Goal: Task Accomplishment & Management: Manage account settings

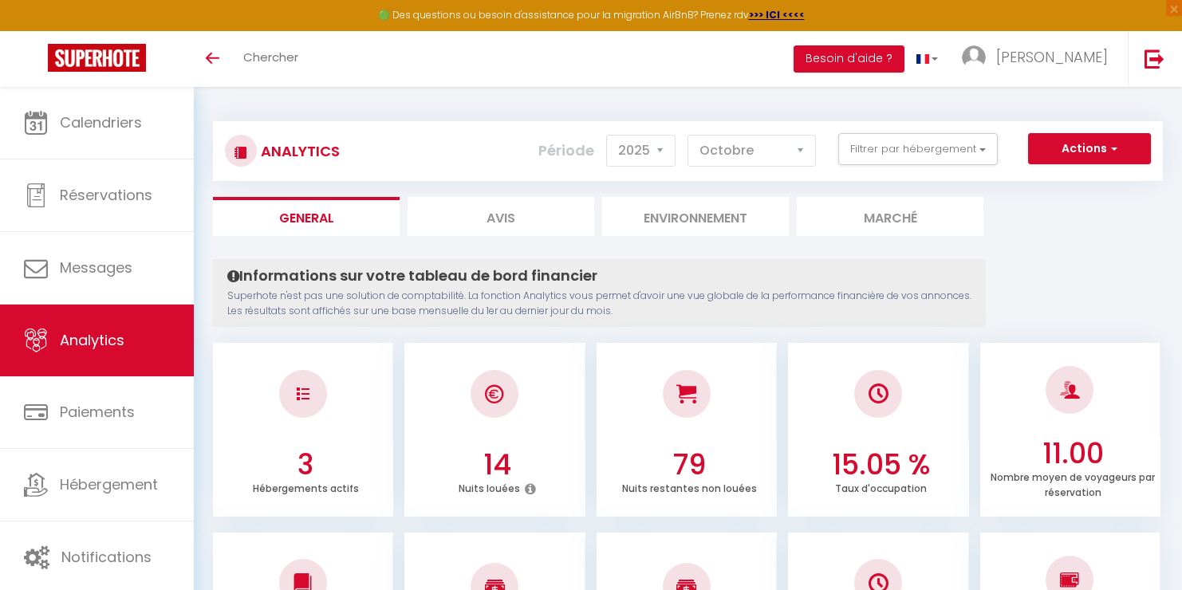
select select "2025"
select select "10"
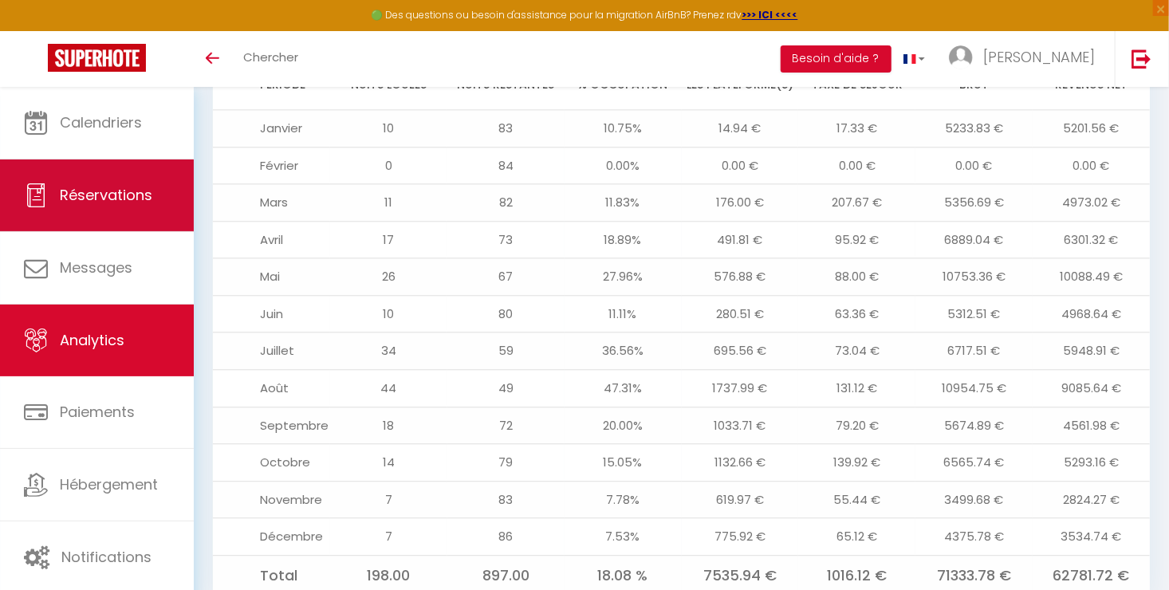
scroll to position [1793, 0]
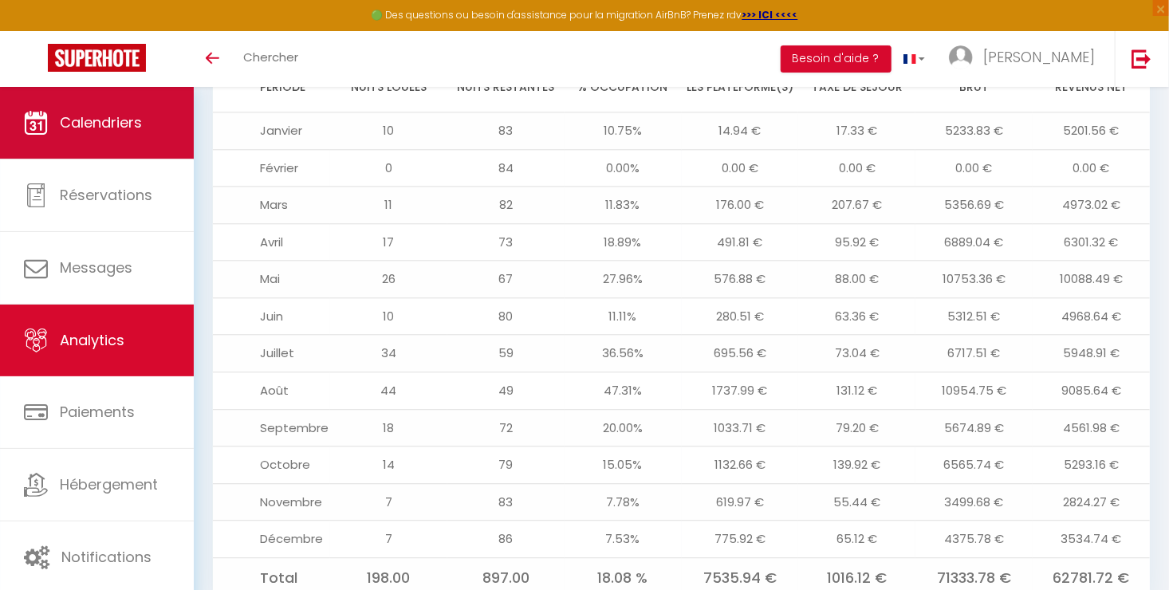
click at [82, 124] on span "Calendriers" at bounding box center [101, 122] width 82 height 20
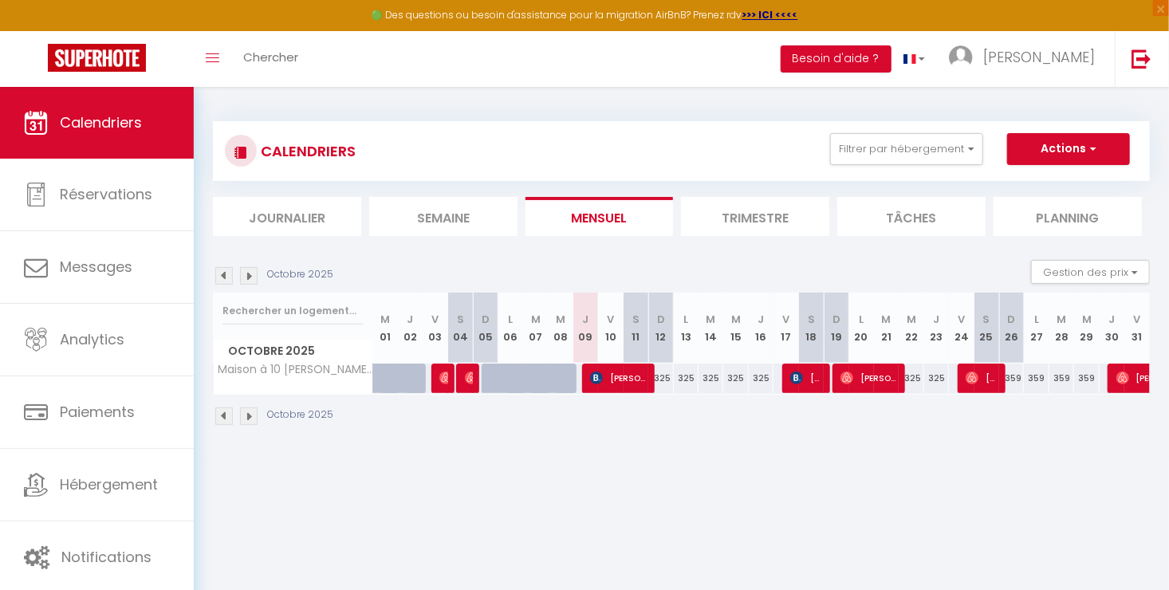
click at [758, 230] on li "Trimestre" at bounding box center [755, 216] width 148 height 39
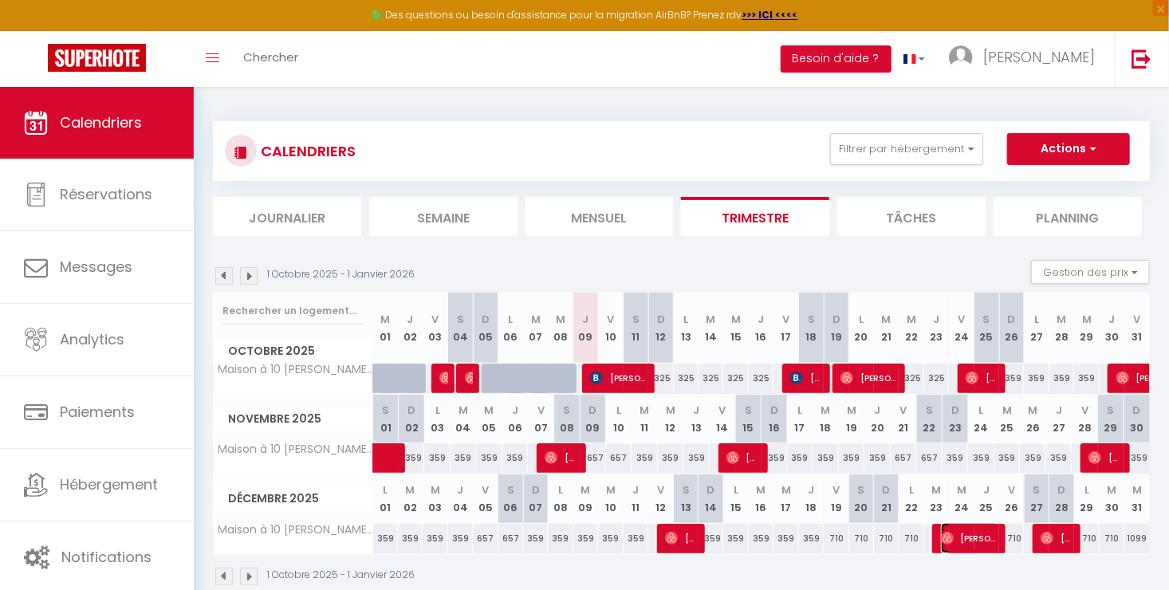
click at [977, 531] on span "[PERSON_NAME]" at bounding box center [969, 538] width 57 height 30
select select "OK"
select select "KO"
select select "1"
select select "0"
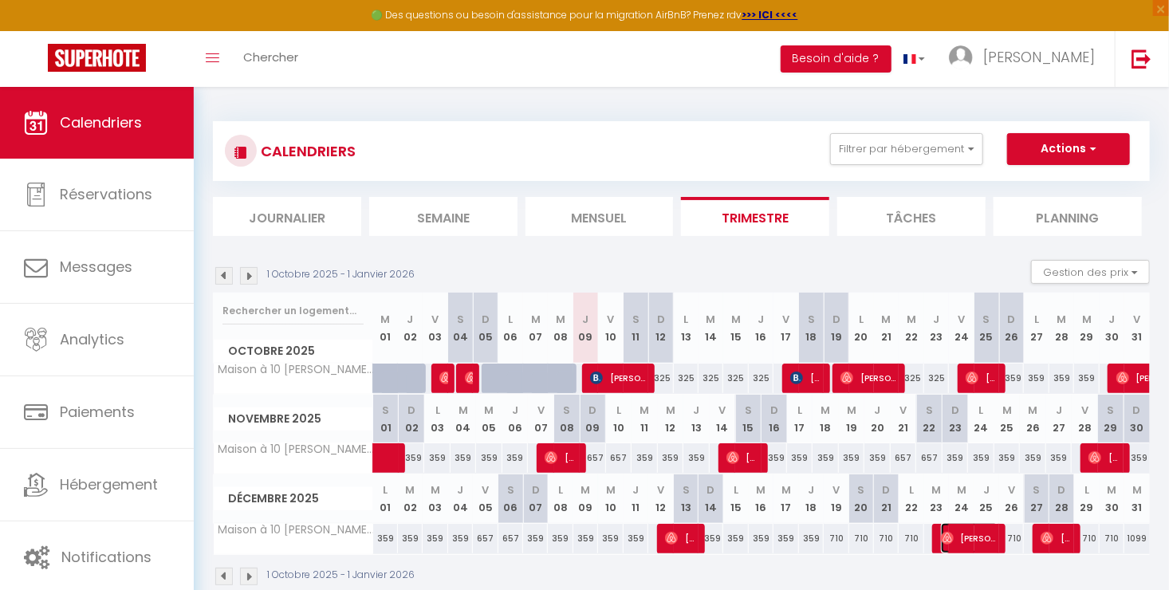
select select "1"
select select
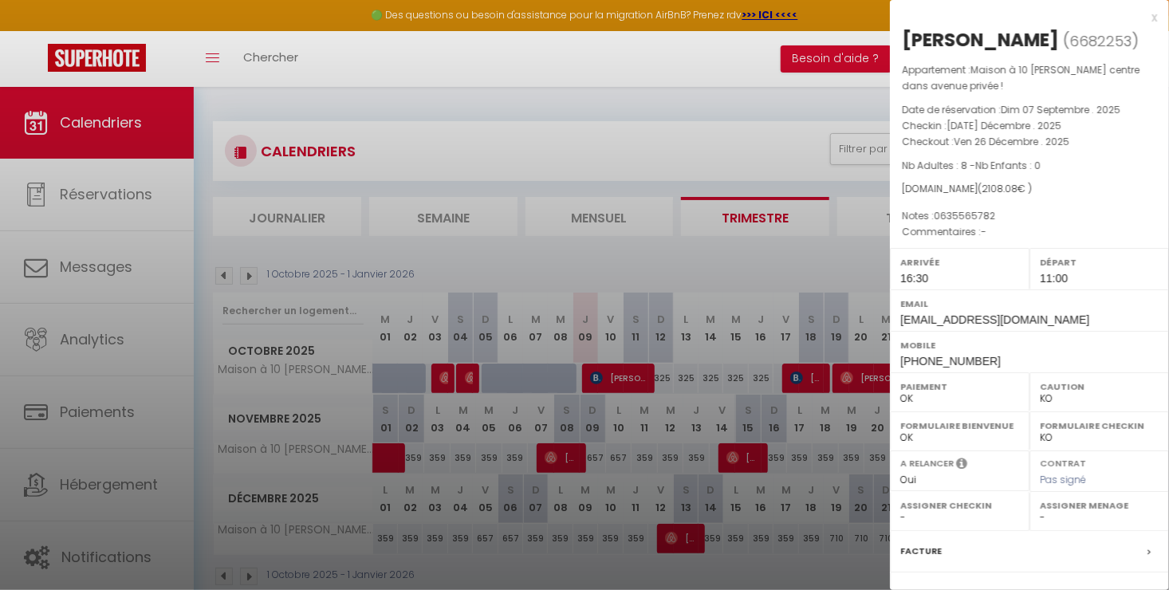
click at [869, 567] on div at bounding box center [584, 295] width 1169 height 590
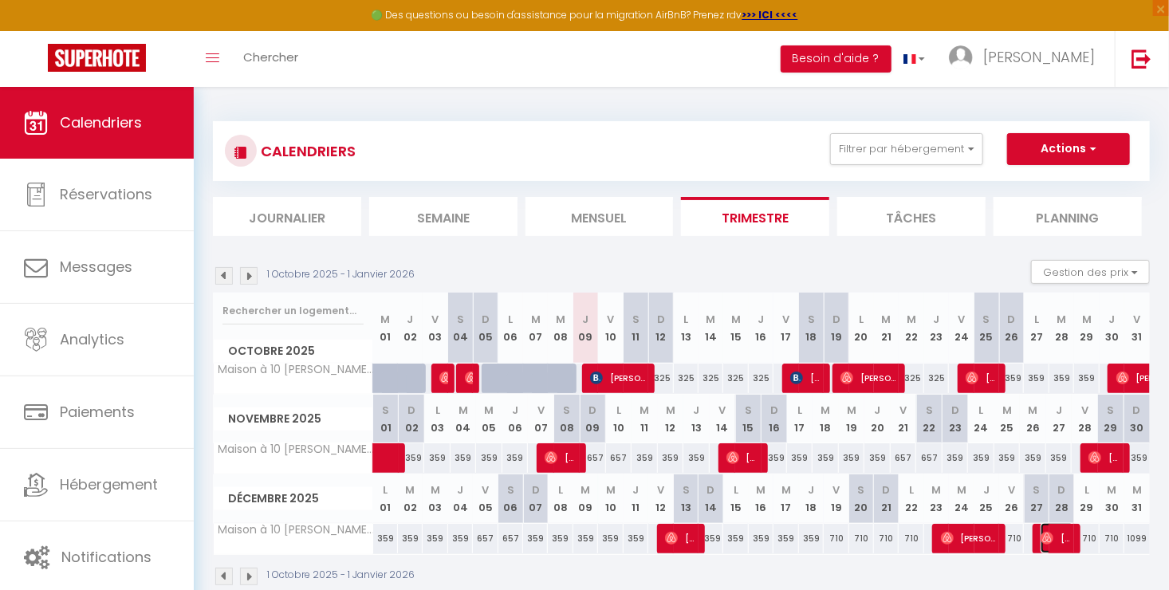
click at [1057, 542] on span "[PERSON_NAME]" at bounding box center [1057, 538] width 33 height 30
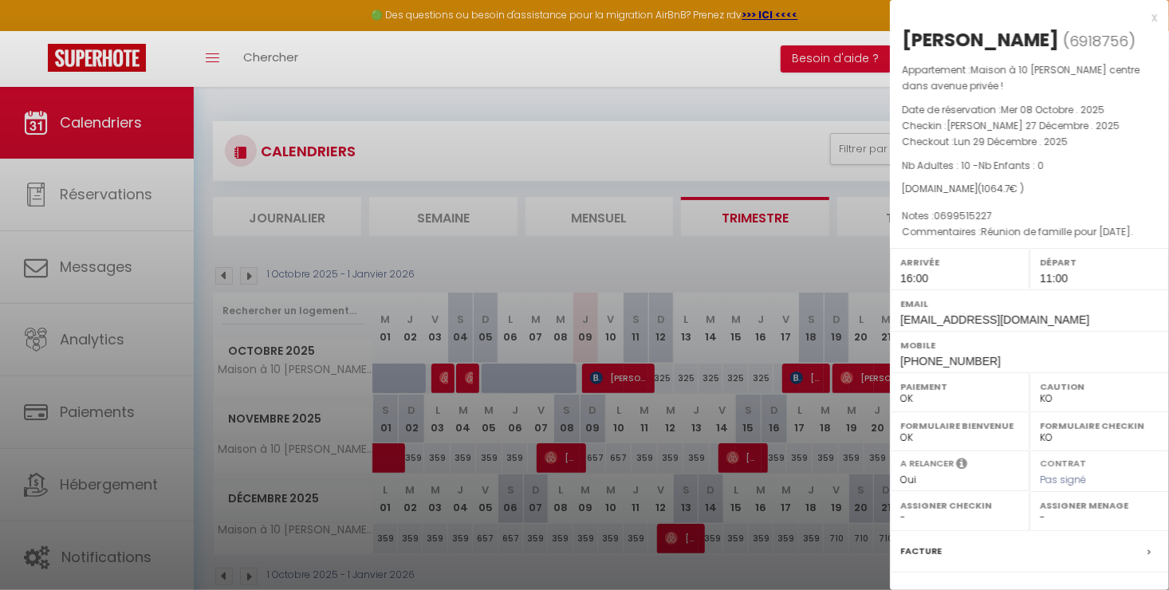
click at [865, 565] on div at bounding box center [584, 295] width 1169 height 590
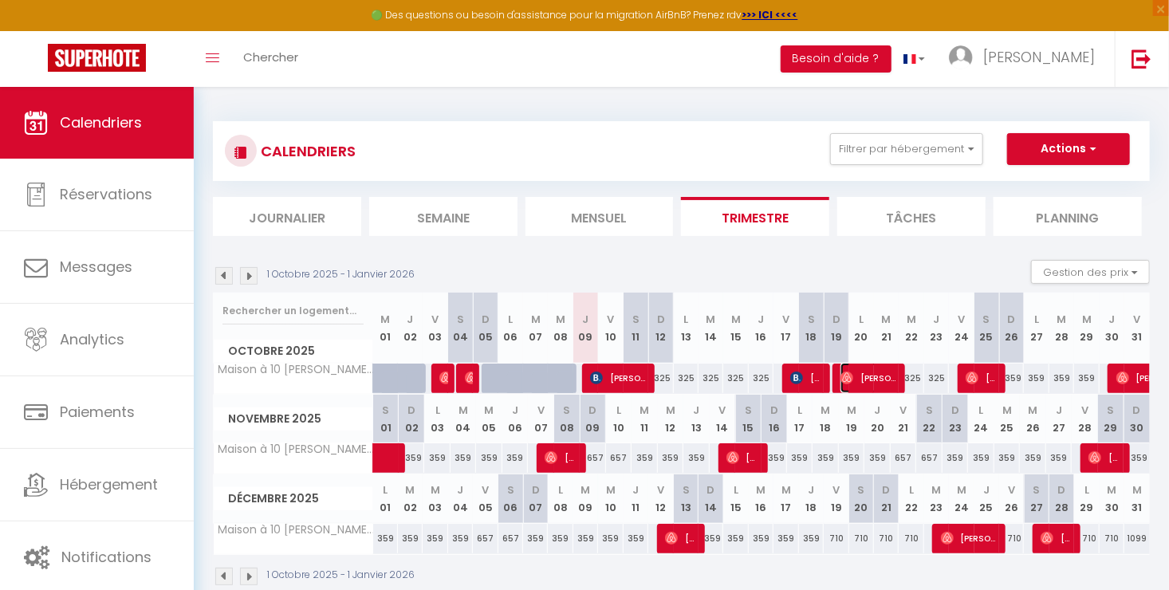
click at [850, 376] on img at bounding box center [847, 378] width 13 height 13
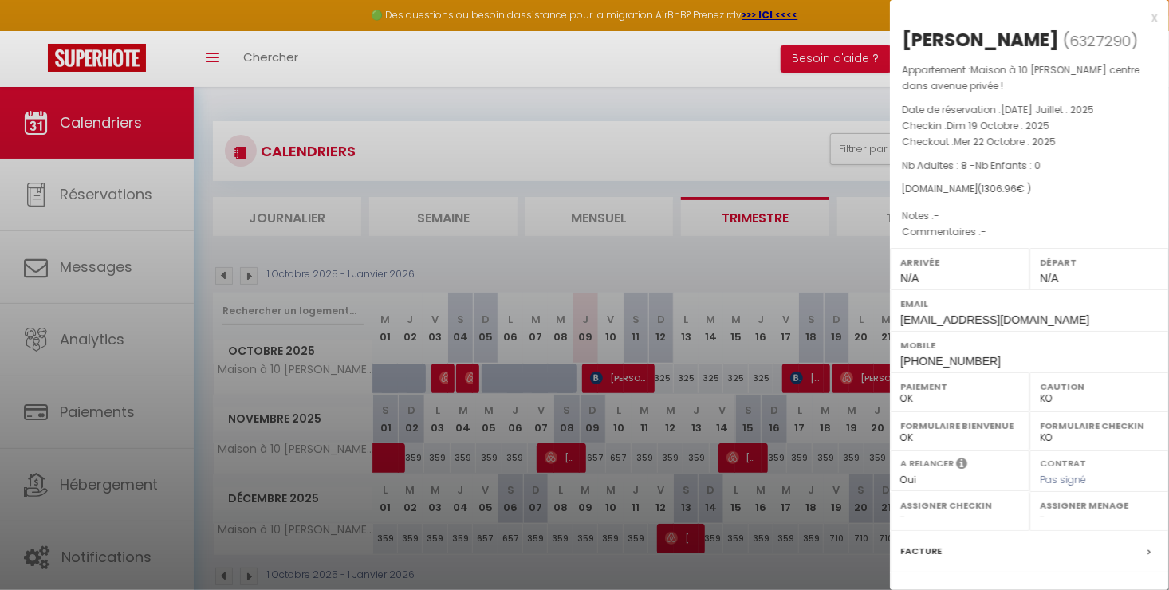
click at [806, 378] on div at bounding box center [584, 295] width 1169 height 590
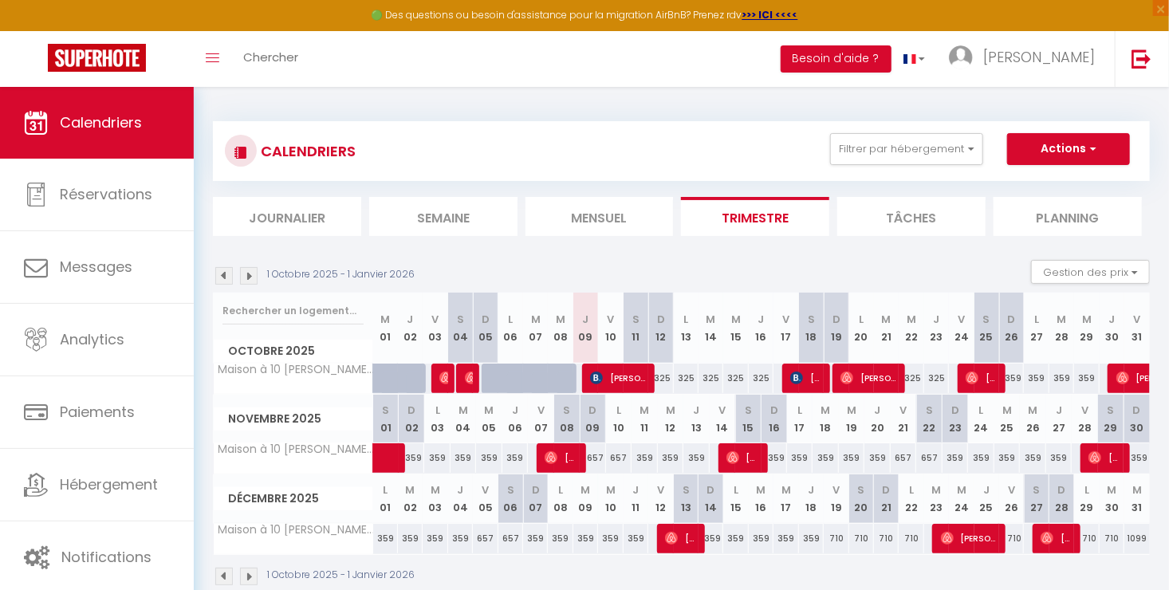
click at [806, 378] on body "🟢 Des questions ou besoin d'assistance pour la migration AirBnB? Prenez rdv >>>…" at bounding box center [584, 382] width 1169 height 590
click at [806, 378] on span "[PERSON_NAME]" at bounding box center [806, 378] width 33 height 30
select select "1"
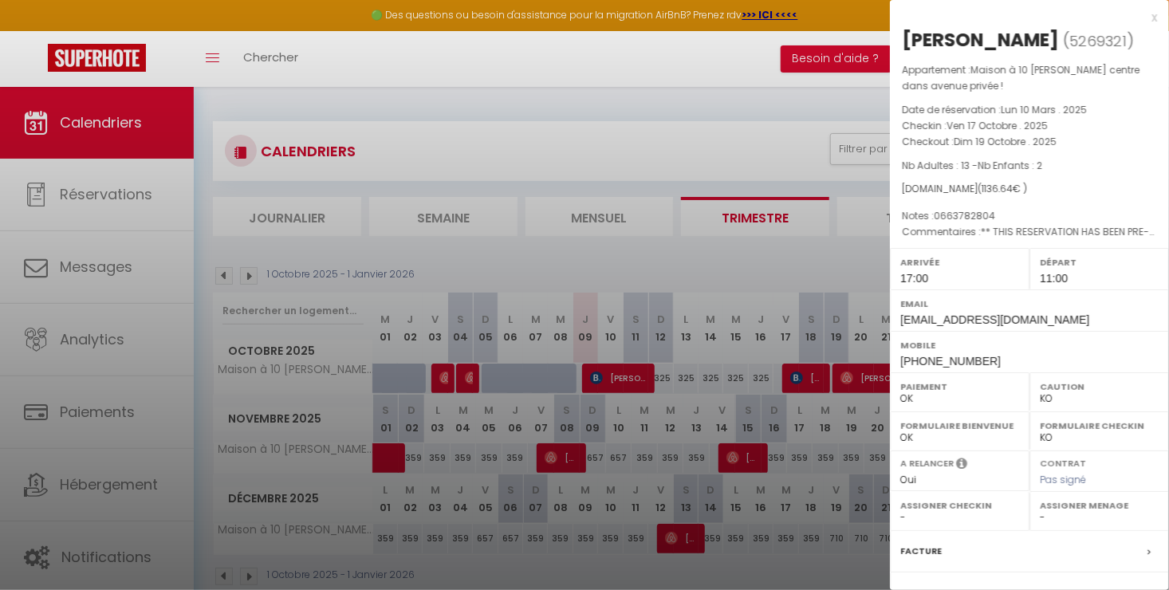
click at [806, 378] on div at bounding box center [584, 295] width 1169 height 590
